Goal: Task Accomplishment & Management: Use online tool/utility

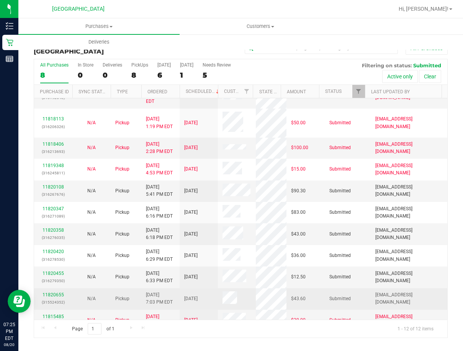
scroll to position [40, 0]
click at [57, 292] on link "11820655" at bounding box center [52, 294] width 21 height 5
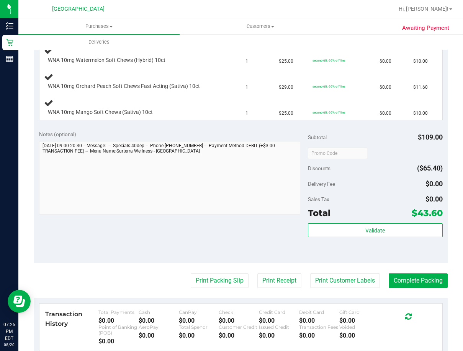
scroll to position [230, 0]
click at [215, 279] on button "Print Packing Slip" at bounding box center [220, 280] width 58 height 15
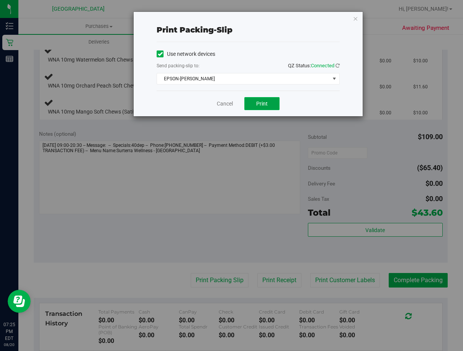
click at [274, 109] on button "Print" at bounding box center [261, 103] width 35 height 13
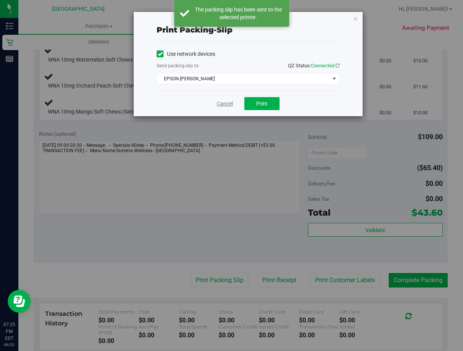
click at [227, 98] on div "Cancel Print" at bounding box center [248, 104] width 183 height 26
drag, startPoint x: 227, startPoint y: 106, endPoint x: 231, endPoint y: 153, distance: 48.0
click at [228, 106] on link "Cancel" at bounding box center [225, 104] width 16 height 8
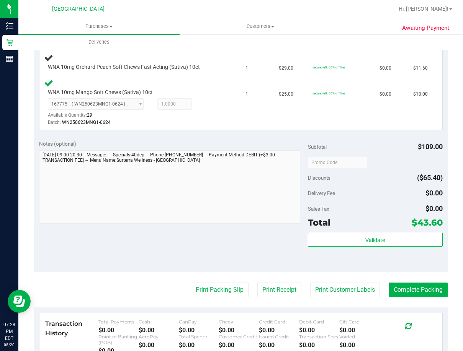
scroll to position [306, 0]
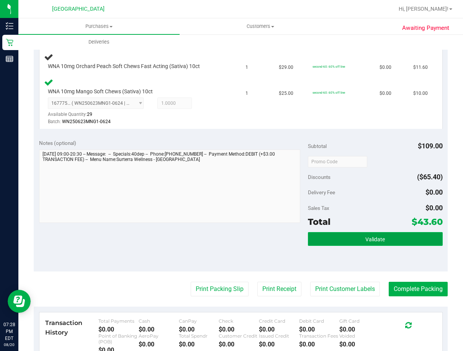
click at [313, 242] on button "Validate" at bounding box center [375, 239] width 134 height 14
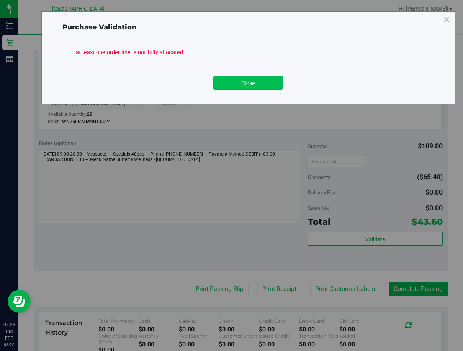
click at [258, 86] on button "Close" at bounding box center [248, 83] width 70 height 14
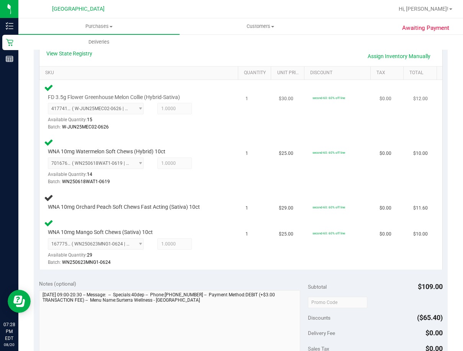
scroll to position [153, 0]
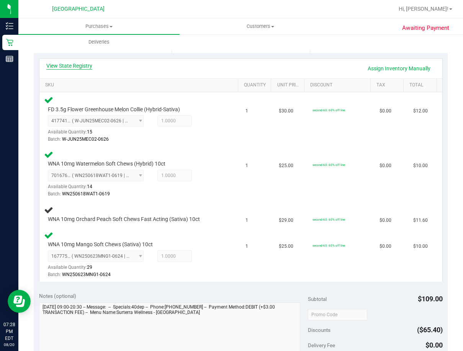
click at [63, 62] on div "View State Registry Assign Inventory Manually" at bounding box center [240, 69] width 403 height 20
click at [63, 62] on link "View State Registry" at bounding box center [69, 66] width 46 height 8
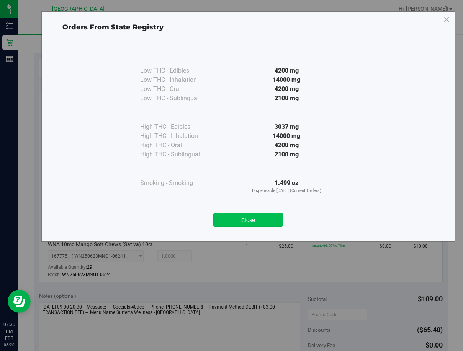
click at [233, 224] on button "Close" at bounding box center [248, 220] width 70 height 14
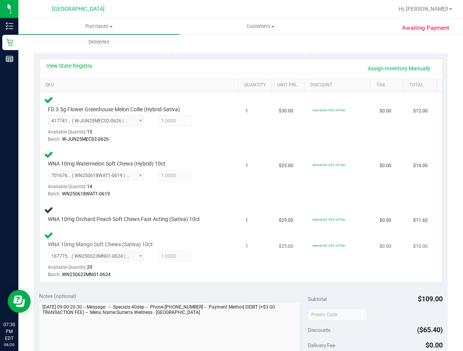
drag, startPoint x: 232, startPoint y: 267, endPoint x: 228, endPoint y: 251, distance: 16.5
click at [229, 257] on td "WNA 10mg Mango Soft Chews (Sativa) 10ct 1677756933059649 ( WN250623MNG1-0624 | …" at bounding box center [139, 255] width 201 height 54
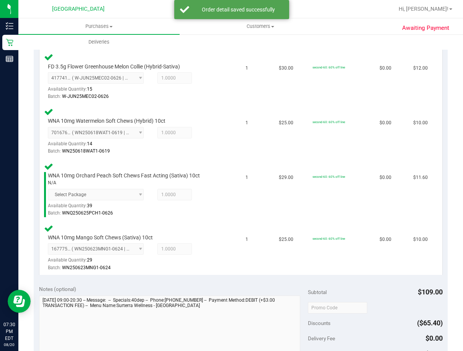
scroll to position [268, 0]
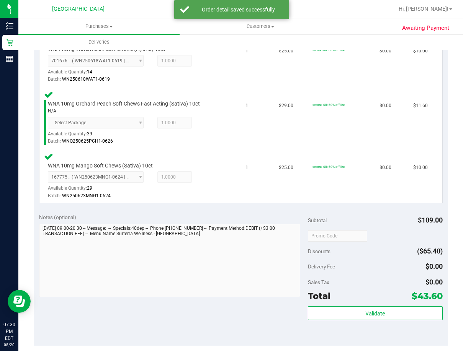
click at [313, 323] on div "Validate" at bounding box center [375, 324] width 134 height 34
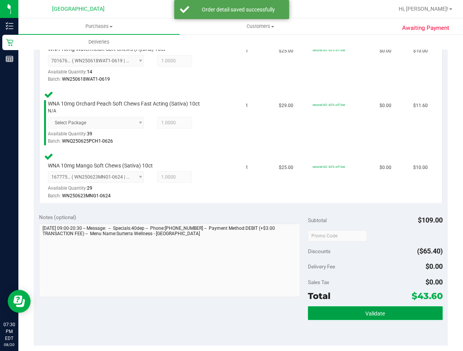
click at [313, 318] on button "Validate" at bounding box center [375, 314] width 134 height 14
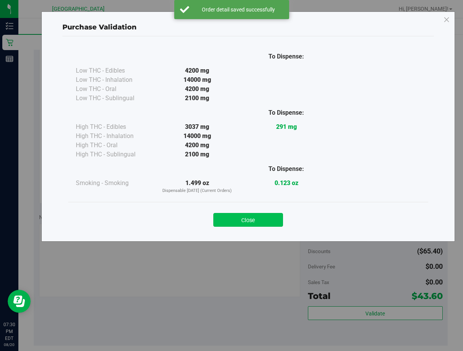
click at [252, 215] on button "Close" at bounding box center [248, 220] width 70 height 14
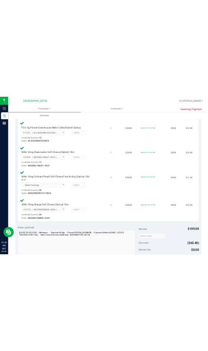
scroll to position [0, 0]
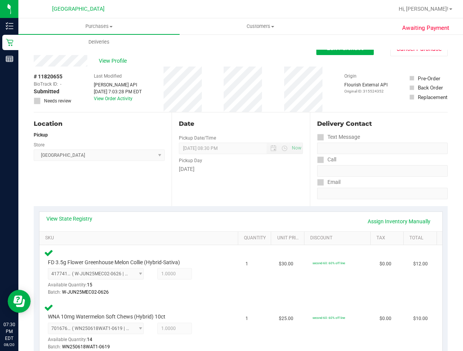
click at [90, 223] on div "View State Registry Assign Inventory Manually" at bounding box center [240, 221] width 389 height 13
click at [84, 219] on link "View State Registry" at bounding box center [69, 219] width 46 height 8
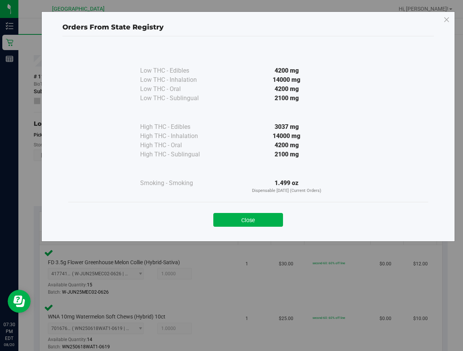
click at [264, 211] on div "Close" at bounding box center [248, 217] width 348 height 19
click at [264, 213] on button "Close" at bounding box center [248, 220] width 70 height 14
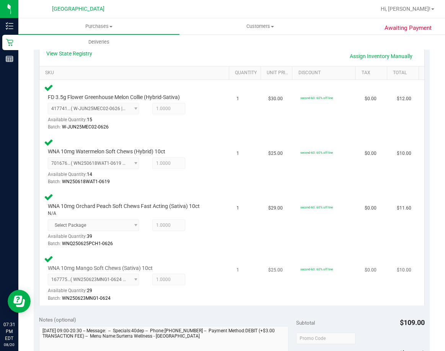
scroll to position [256, 0]
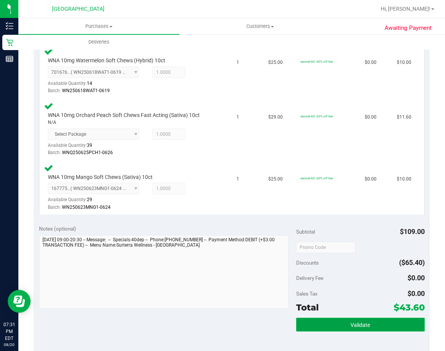
click at [313, 322] on span "Validate" at bounding box center [361, 325] width 20 height 6
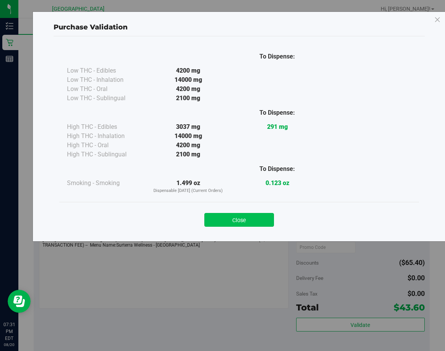
click at [214, 220] on button "Close" at bounding box center [239, 220] width 70 height 14
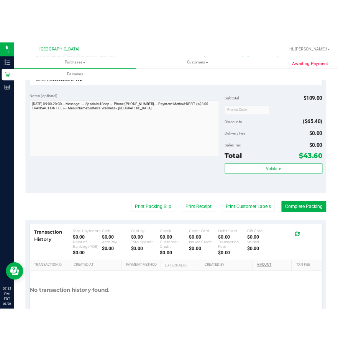
scroll to position [448, 0]
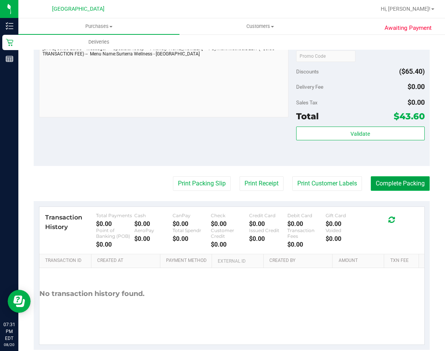
click at [313, 189] on button "Complete Packing" at bounding box center [400, 183] width 59 height 15
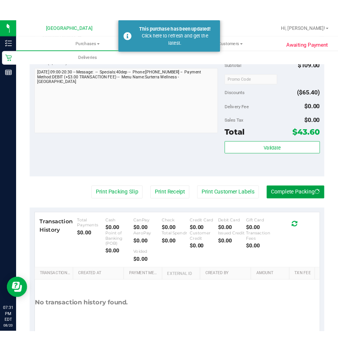
scroll to position [451, 0]
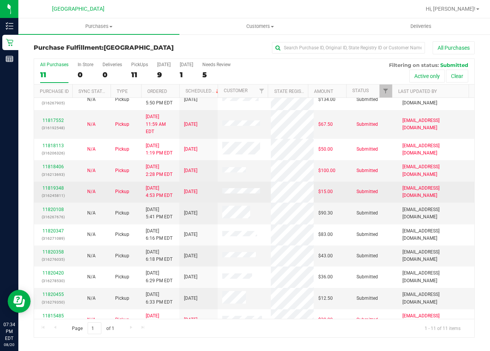
scroll to position [11, 0]
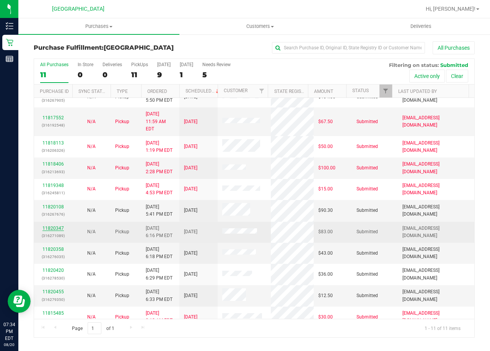
click at [51, 226] on link "11820347" at bounding box center [52, 228] width 21 height 5
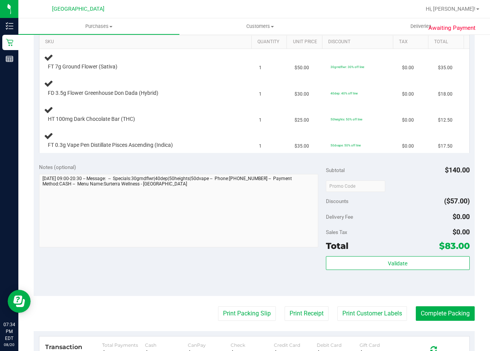
scroll to position [230, 0]
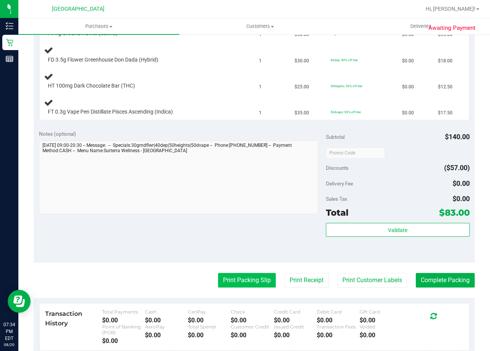
click at [256, 282] on button "Print Packing Slip" at bounding box center [247, 280] width 58 height 15
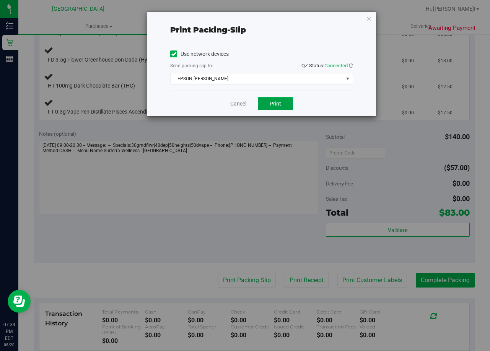
click at [284, 106] on button "Print" at bounding box center [275, 103] width 35 height 13
click at [242, 103] on link "Cancel" at bounding box center [238, 104] width 16 height 8
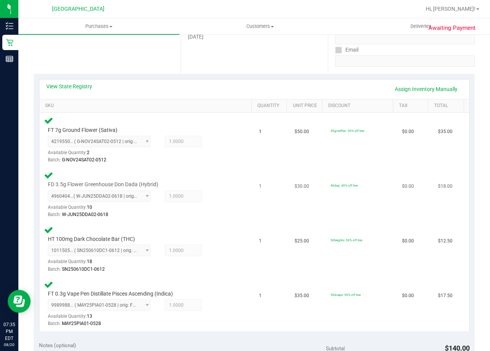
scroll to position [324, 0]
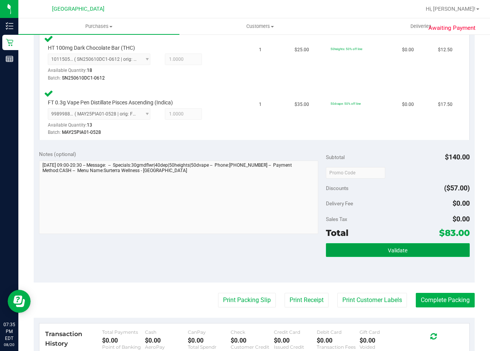
click at [313, 248] on span "Validate" at bounding box center [398, 251] width 20 height 6
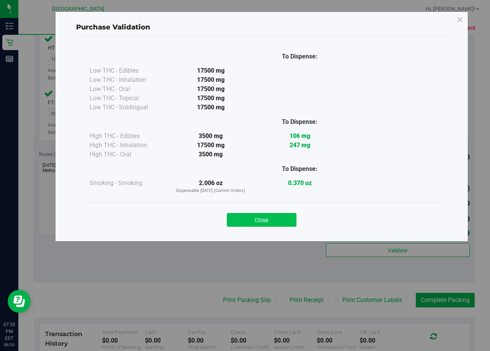
click at [288, 217] on button "Close" at bounding box center [262, 220] width 70 height 14
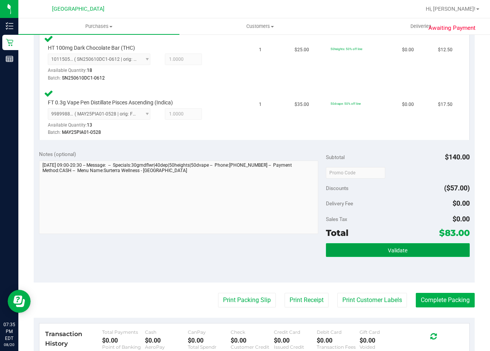
click at [313, 244] on button "Validate" at bounding box center [398, 250] width 144 height 14
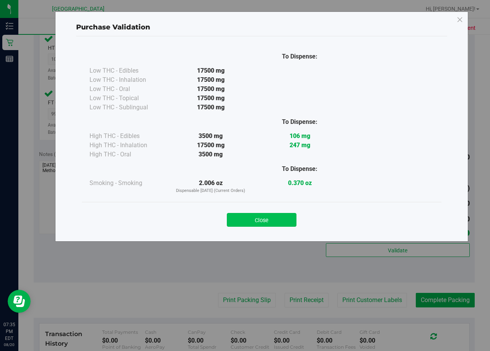
click at [277, 225] on button "Close" at bounding box center [262, 220] width 70 height 14
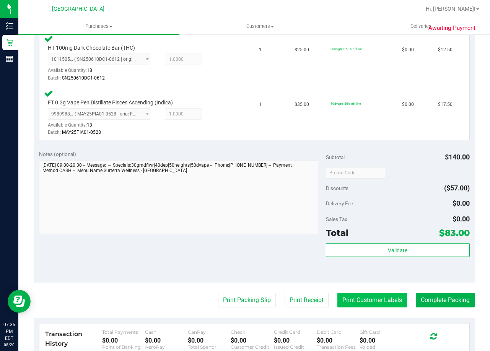
click at [313, 305] on button "Print Customer Labels" at bounding box center [373, 300] width 70 height 15
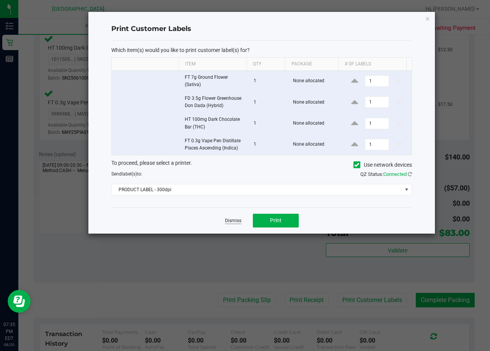
click at [235, 221] on link "Dismiss" at bounding box center [233, 221] width 16 height 7
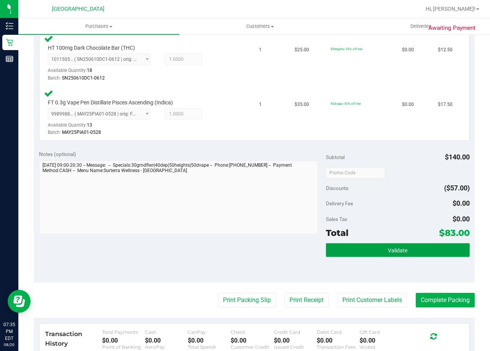
click at [313, 250] on button "Validate" at bounding box center [398, 250] width 144 height 14
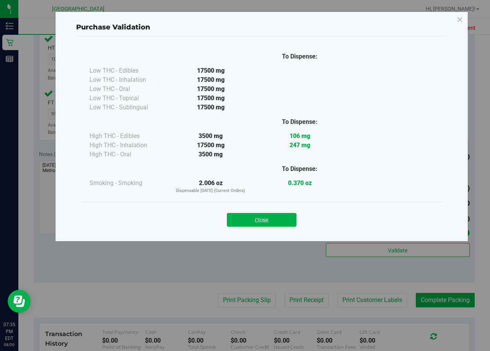
click at [272, 233] on div "To Dispense: Low THC - Edibles 17500 mg" at bounding box center [261, 135] width 371 height 198
click at [272, 225] on button "Close" at bounding box center [262, 220] width 70 height 14
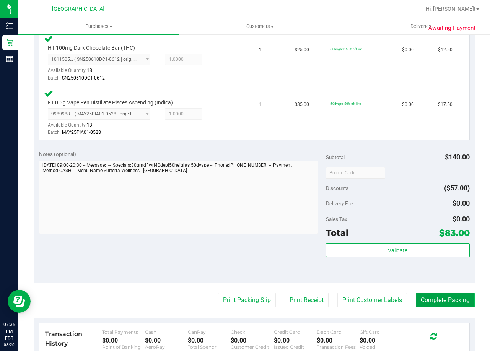
click at [313, 298] on button "Complete Packing" at bounding box center [445, 300] width 59 height 15
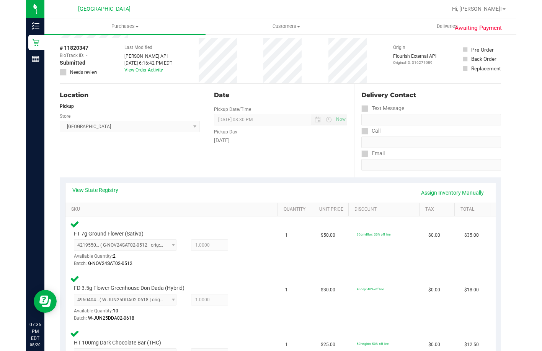
scroll to position [0, 0]
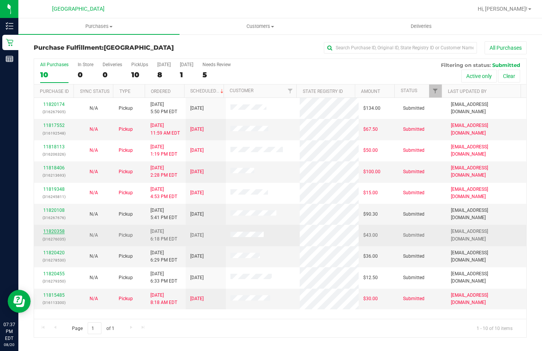
click at [53, 233] on link "11820358" at bounding box center [53, 231] width 21 height 5
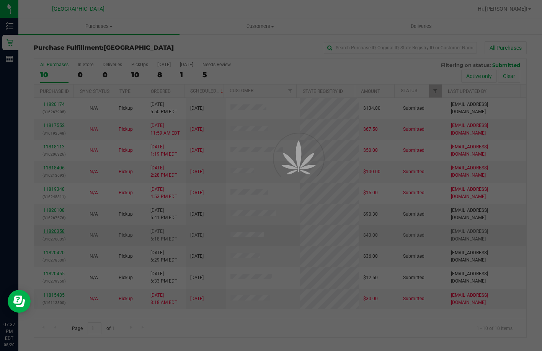
click at [51, 233] on div at bounding box center [271, 175] width 542 height 351
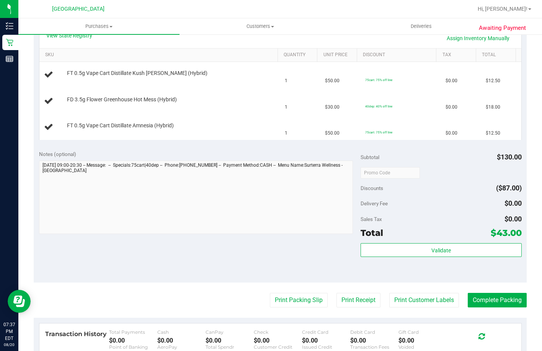
scroll to position [196, 0]
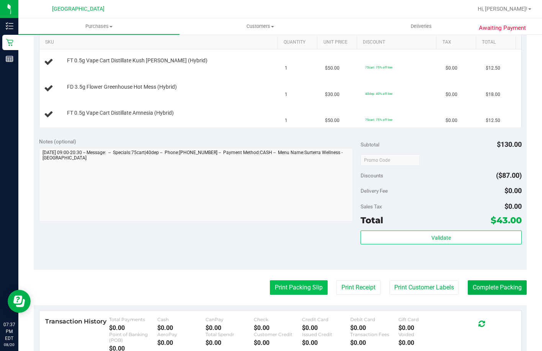
click at [298, 288] on button "Print Packing Slip" at bounding box center [299, 288] width 58 height 15
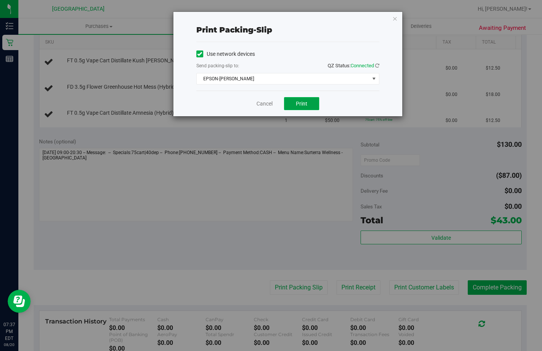
click at [299, 108] on button "Print" at bounding box center [301, 103] width 35 height 13
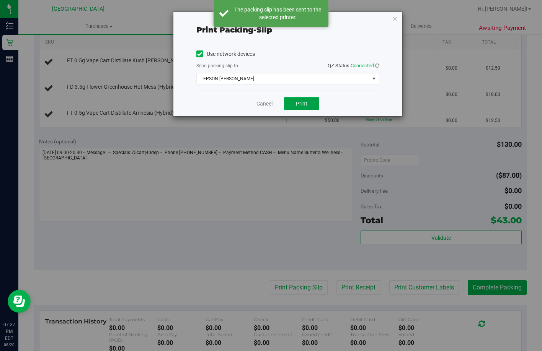
click at [300, 98] on button "Print" at bounding box center [301, 103] width 35 height 13
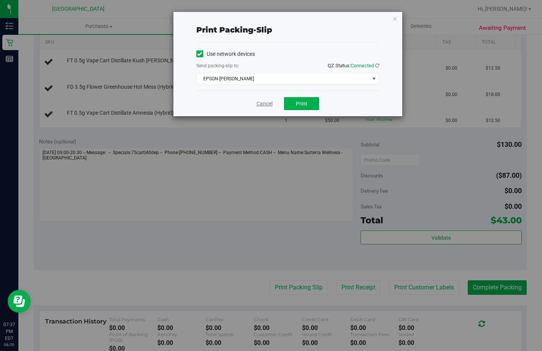
click at [258, 106] on link "Cancel" at bounding box center [264, 104] width 16 height 8
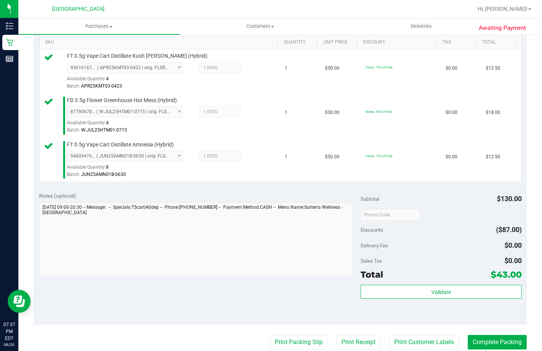
click at [313, 282] on div "Total $43.00" at bounding box center [441, 275] width 161 height 14
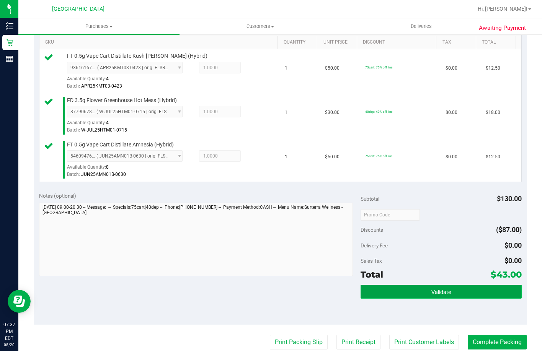
click at [313, 299] on button "Validate" at bounding box center [441, 292] width 161 height 14
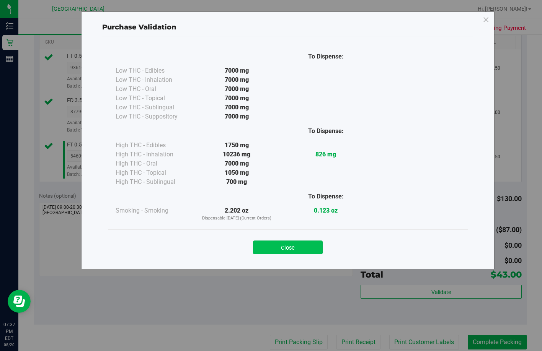
click at [305, 243] on button "Close" at bounding box center [288, 248] width 70 height 14
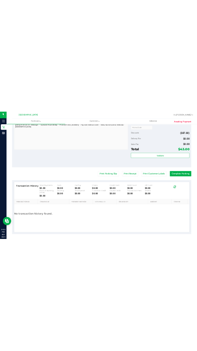
scroll to position [400, 0]
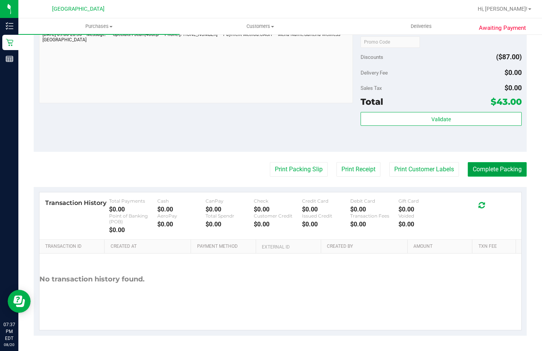
click at [313, 175] on button "Complete Packing" at bounding box center [497, 169] width 59 height 15
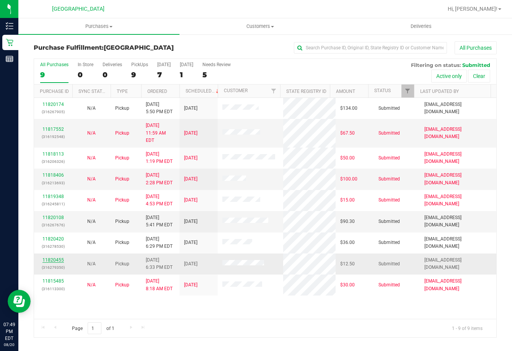
click at [58, 258] on link "11820455" at bounding box center [52, 260] width 21 height 5
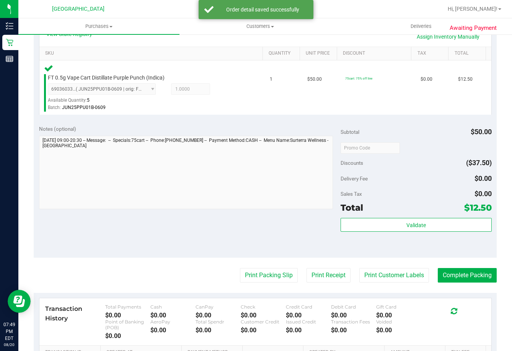
scroll to position [191, 0]
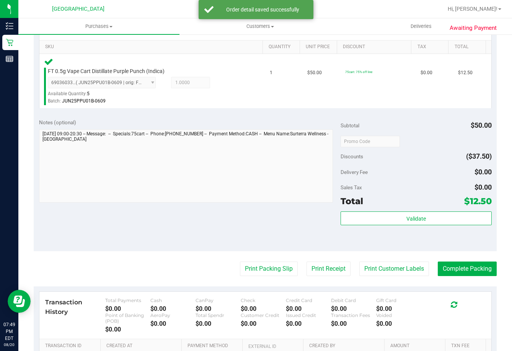
click at [313, 226] on div "Validate" at bounding box center [416, 219] width 151 height 15
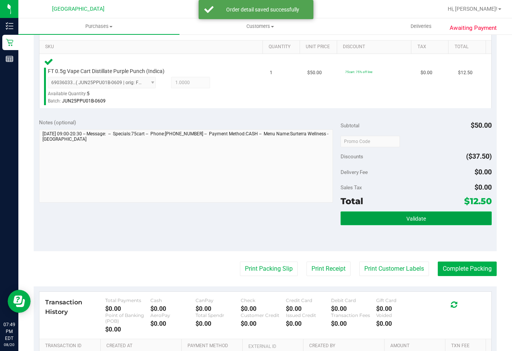
click at [313, 224] on button "Validate" at bounding box center [416, 219] width 151 height 14
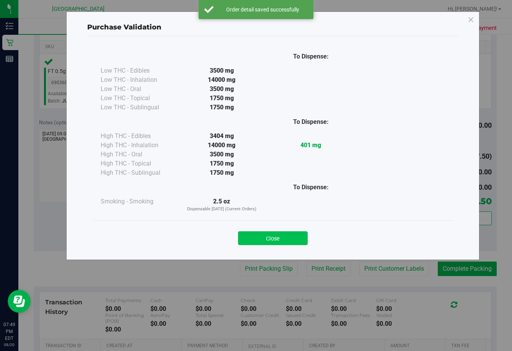
click at [277, 239] on button "Close" at bounding box center [273, 239] width 70 height 14
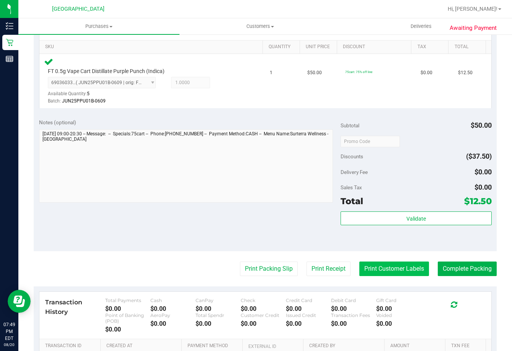
click at [313, 266] on button "Print Customer Labels" at bounding box center [394, 269] width 70 height 15
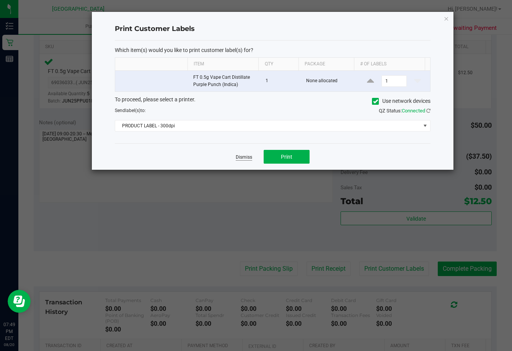
click at [246, 155] on link "Dismiss" at bounding box center [244, 157] width 16 height 7
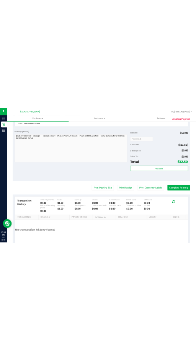
scroll to position [214, 0]
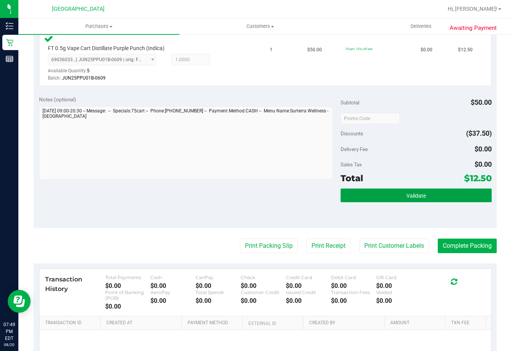
click at [313, 190] on button "Validate" at bounding box center [416, 196] width 151 height 14
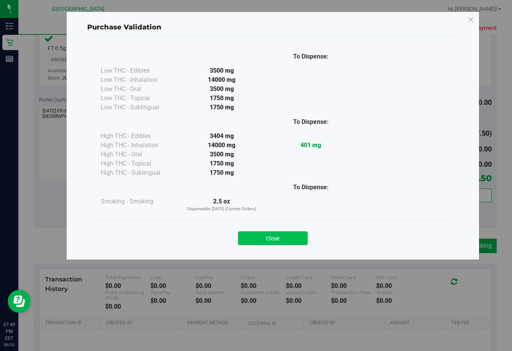
click at [288, 245] on button "Close" at bounding box center [273, 239] width 70 height 14
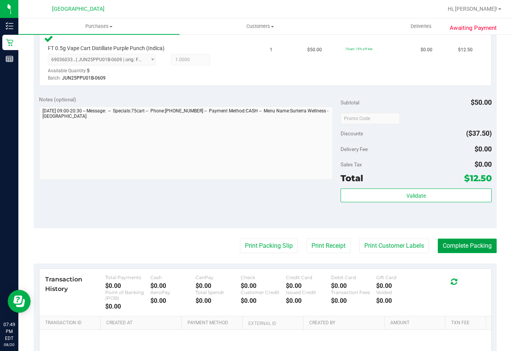
click at [313, 243] on button "Complete Packing" at bounding box center [467, 246] width 59 height 15
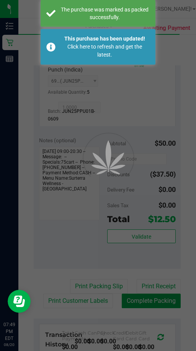
scroll to position [121, 0]
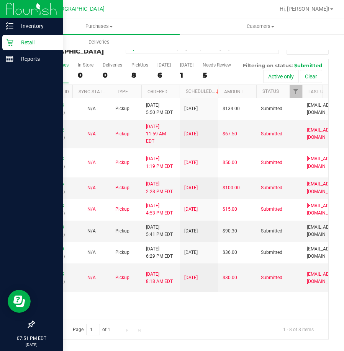
click at [16, 42] on p "Retail" at bounding box center [36, 42] width 46 height 9
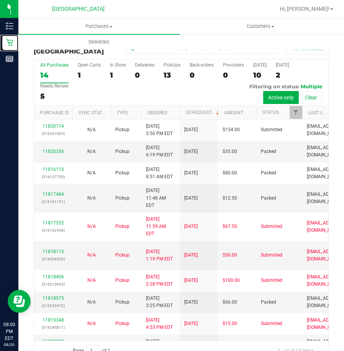
click at [0, 35] on link "Retail" at bounding box center [9, 43] width 18 height 16
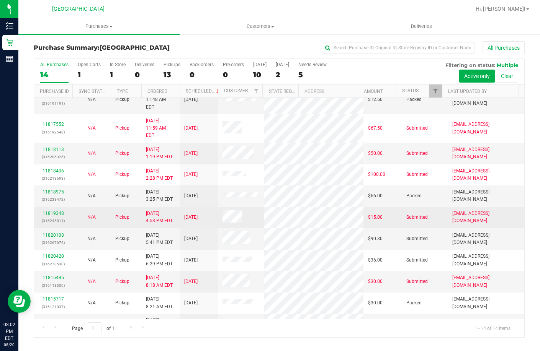
scroll to position [77, 0]
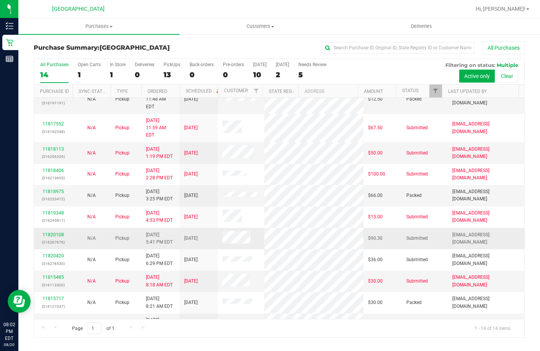
click at [42, 232] on div "11820108 (316267676)" at bounding box center [53, 239] width 29 height 15
click at [49, 232] on link "11820108" at bounding box center [52, 234] width 21 height 5
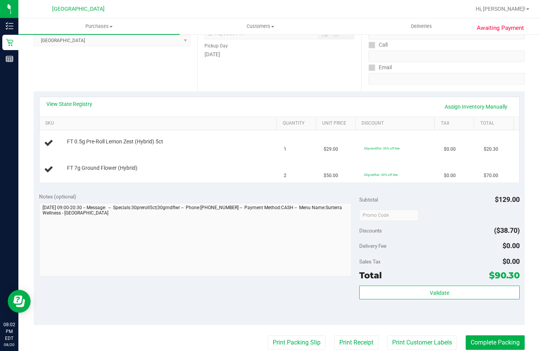
scroll to position [191, 0]
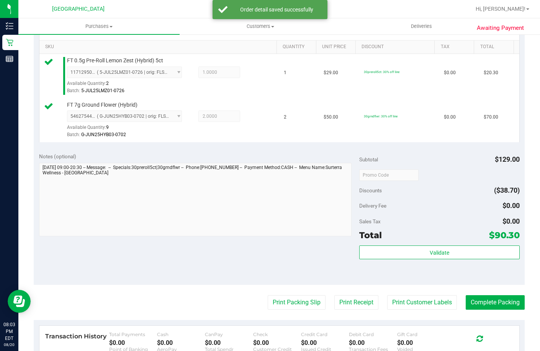
click at [313, 280] on div "Validate" at bounding box center [439, 263] width 160 height 34
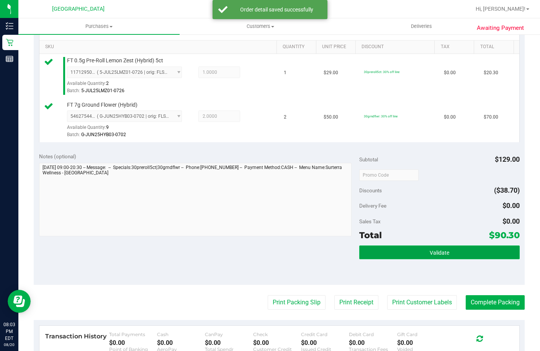
click at [313, 259] on button "Validate" at bounding box center [439, 253] width 160 height 14
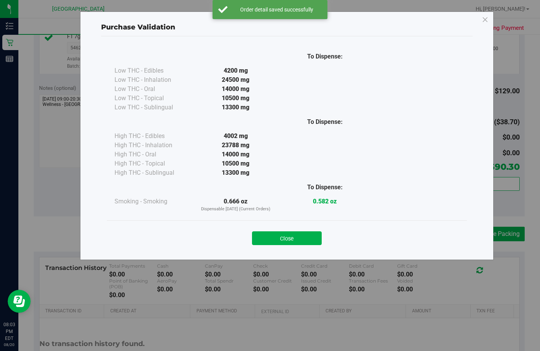
scroll to position [306, 0]
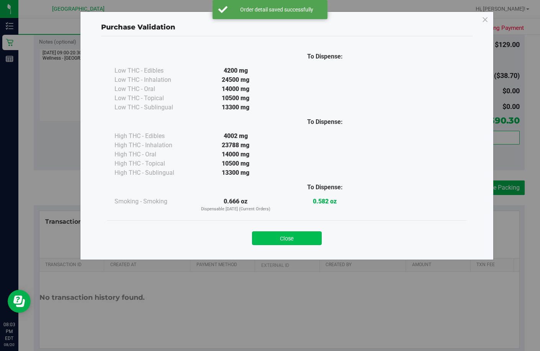
click at [313, 237] on button "Close" at bounding box center [287, 239] width 70 height 14
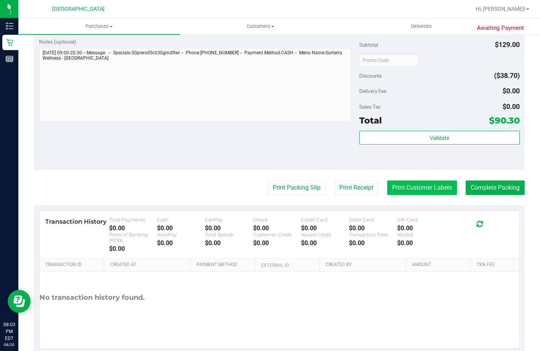
click at [313, 195] on button "Print Customer Labels" at bounding box center [422, 188] width 70 height 15
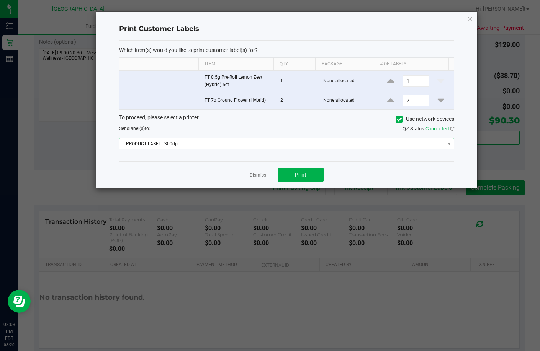
click at [256, 141] on span "PRODUCT LABEL - 300dpi" at bounding box center [281, 144] width 325 height 11
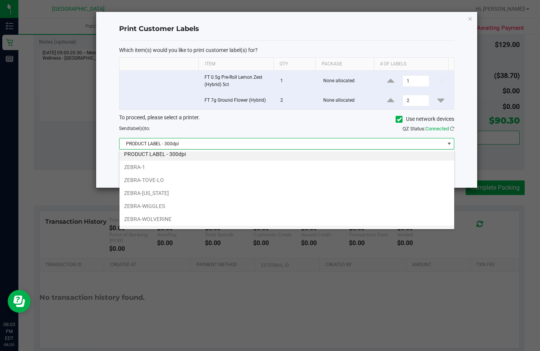
scroll to position [28, 0]
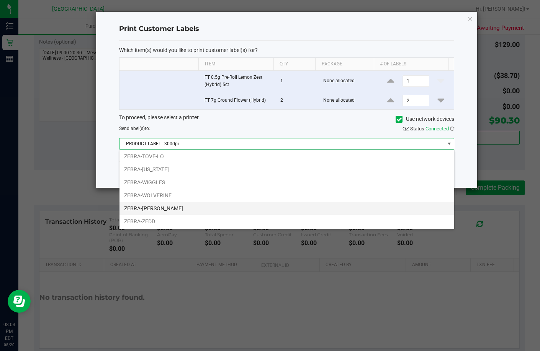
click at [197, 206] on li "ZEBRA-[PERSON_NAME]" at bounding box center [286, 208] width 335 height 13
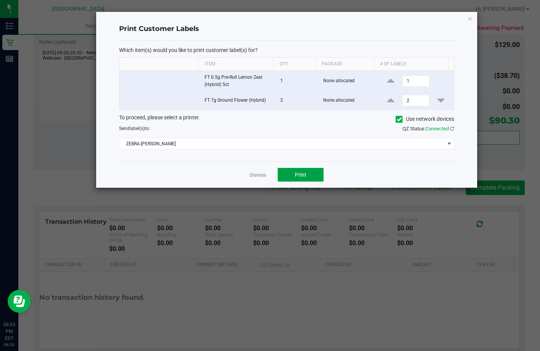
click at [292, 172] on button "Print" at bounding box center [300, 175] width 46 height 14
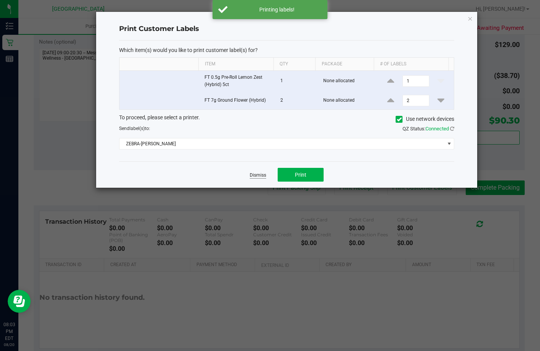
click at [258, 176] on link "Dismiss" at bounding box center [258, 175] width 16 height 7
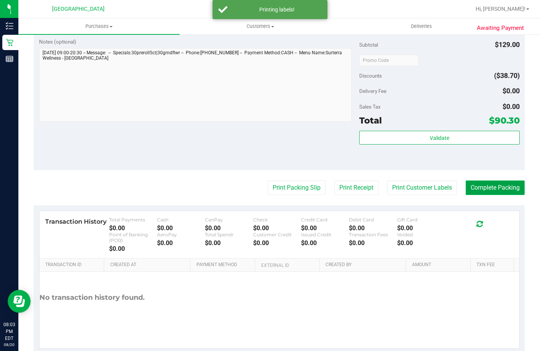
click at [313, 195] on button "Complete Packing" at bounding box center [494, 188] width 59 height 15
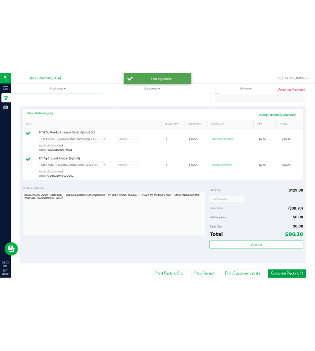
scroll to position [0, 0]
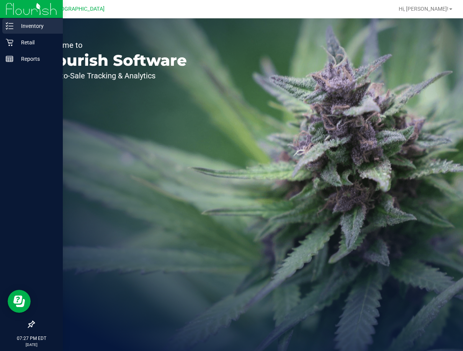
click at [13, 30] on div "Inventory" at bounding box center [32, 25] width 60 height 15
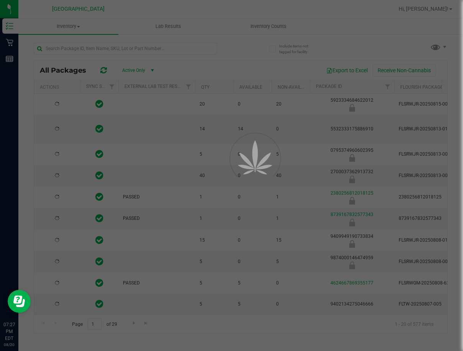
click at [154, 50] on div at bounding box center [231, 175] width 463 height 351
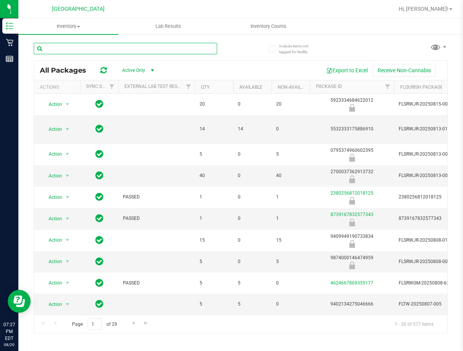
click at [154, 50] on input "text" at bounding box center [125, 48] width 183 height 11
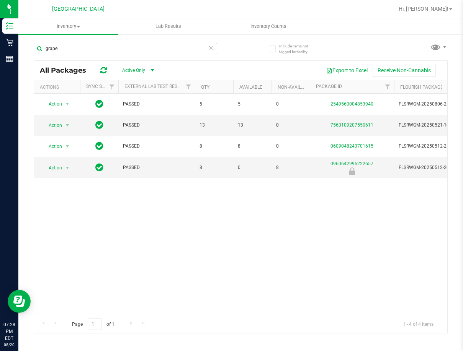
type input "grape"
